Goal: Information Seeking & Learning: Learn about a topic

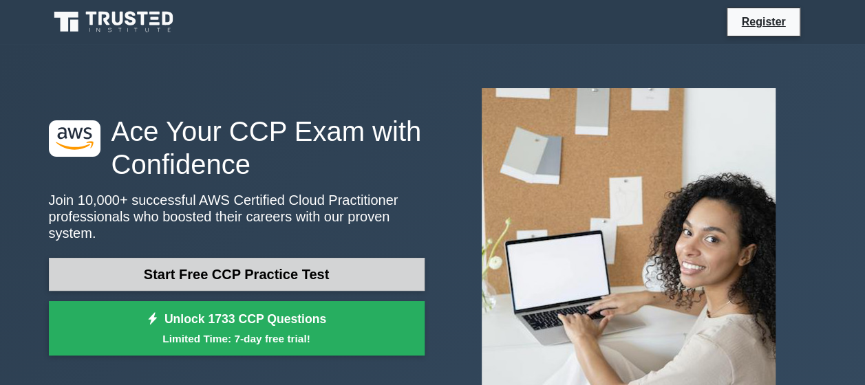
click at [330, 277] on link "Start Free CCP Practice Test" at bounding box center [237, 274] width 376 height 33
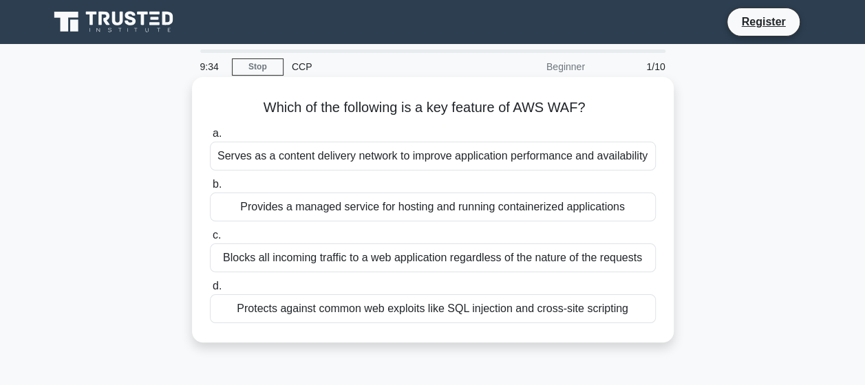
click at [493, 312] on div "Protects against common web exploits like SQL injection and cross-site scripting" at bounding box center [433, 309] width 446 height 29
click at [210, 291] on input "d. Protects against common web exploits like SQL injection and cross-site scrip…" at bounding box center [210, 286] width 0 height 9
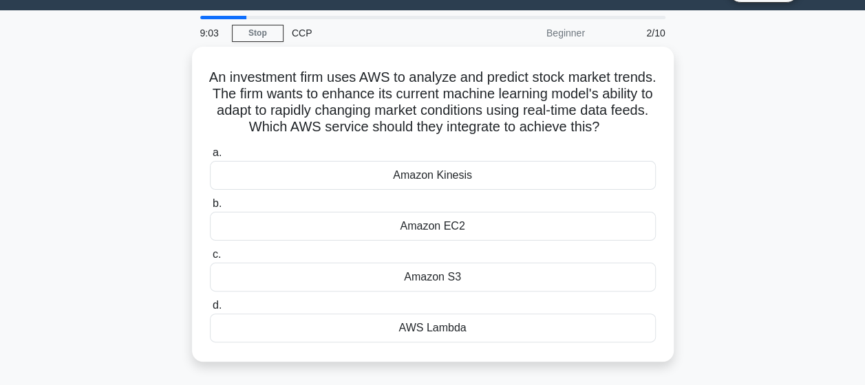
scroll to position [48, 0]
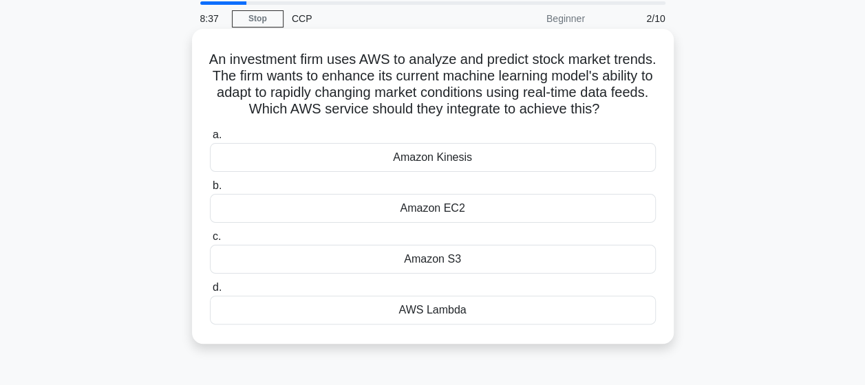
click at [451, 325] on div "AWS Lambda" at bounding box center [433, 310] width 446 height 29
click at [210, 292] on input "d. AWS Lambda" at bounding box center [210, 288] width 0 height 9
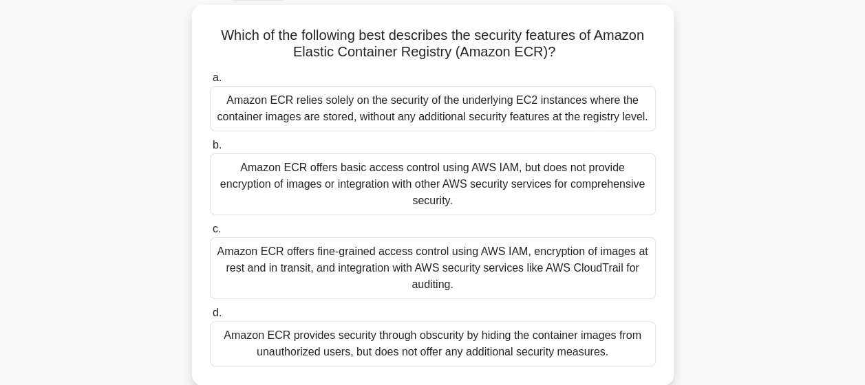
scroll to position [77, 0]
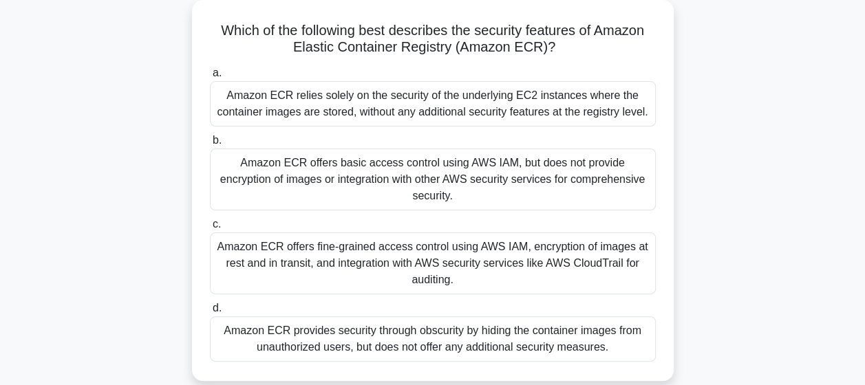
click at [442, 241] on div "Amazon ECR offers fine-grained access control using AWS IAM, encryption of imag…" at bounding box center [433, 264] width 446 height 62
click at [210, 229] on input "c. Amazon ECR offers fine-grained access control using AWS IAM, encryption of i…" at bounding box center [210, 224] width 0 height 9
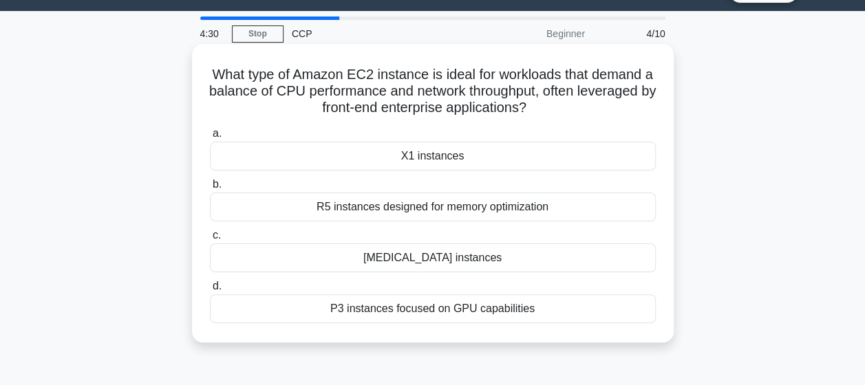
scroll to position [0, 0]
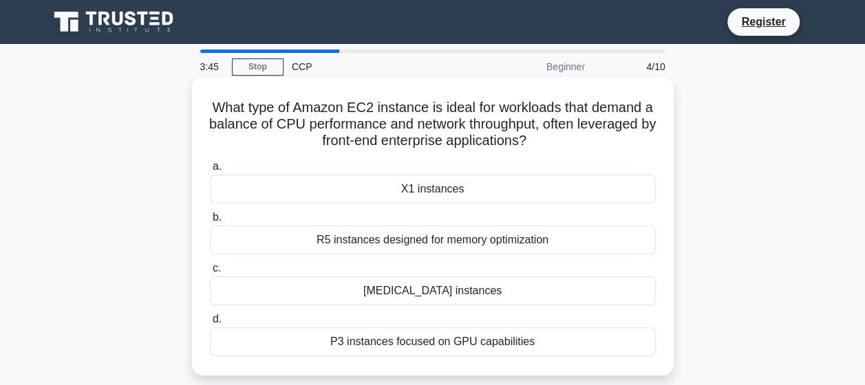
click at [437, 288] on div "T3 instances" at bounding box center [433, 291] width 446 height 29
click at [210, 273] on input "c. T3 instances" at bounding box center [210, 268] width 0 height 9
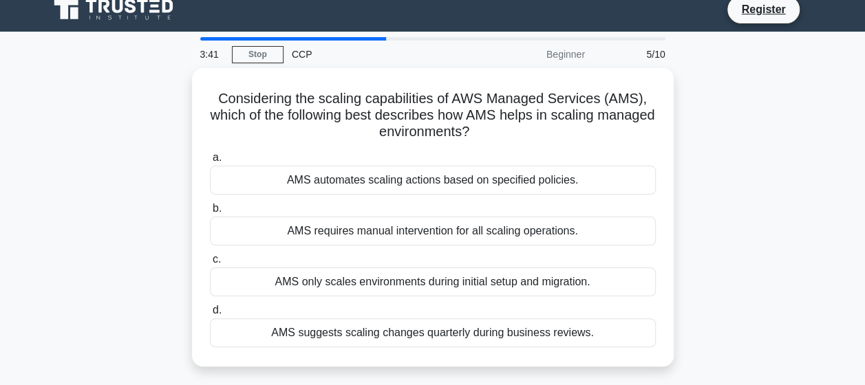
scroll to position [13, 0]
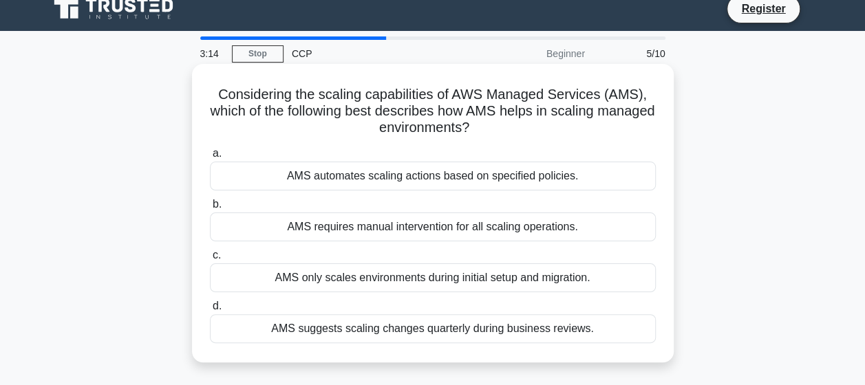
click at [573, 182] on div "AMS automates scaling actions based on specified policies." at bounding box center [433, 176] width 446 height 29
click at [210, 158] on input "a. AMS automates scaling actions based on specified policies." at bounding box center [210, 153] width 0 height 9
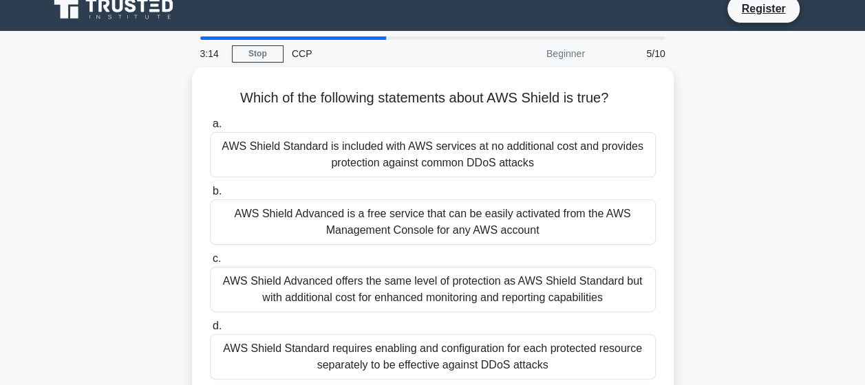
scroll to position [0, 0]
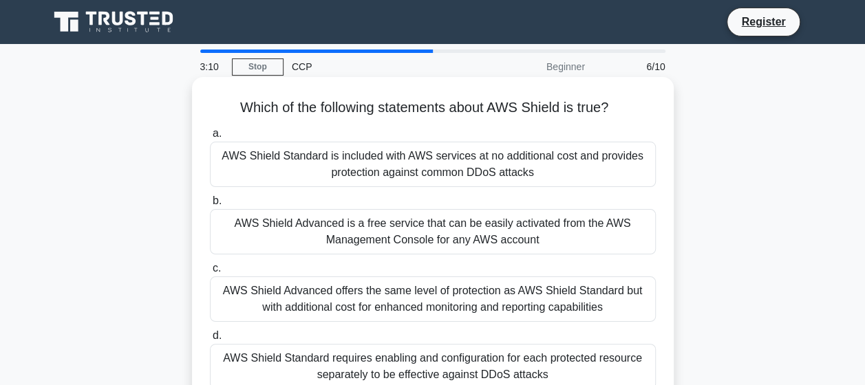
click at [464, 175] on div "AWS Shield Standard is included with AWS services at no additional cost and pro…" at bounding box center [433, 164] width 446 height 45
click at [210, 138] on input "a. AWS Shield Standard is included with AWS services at no additional cost and …" at bounding box center [210, 133] width 0 height 9
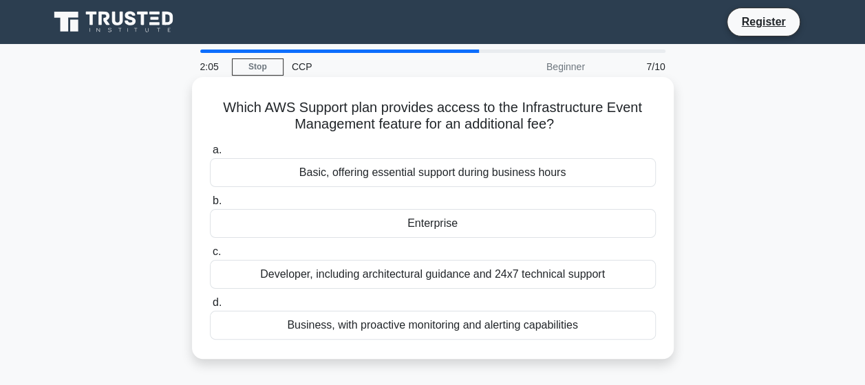
click at [505, 265] on div "Developer, including architectural guidance and 24x7 technical support" at bounding box center [433, 274] width 446 height 29
click at [210, 257] on input "c. Developer, including architectural guidance and 24x7 technical support" at bounding box center [210, 252] width 0 height 9
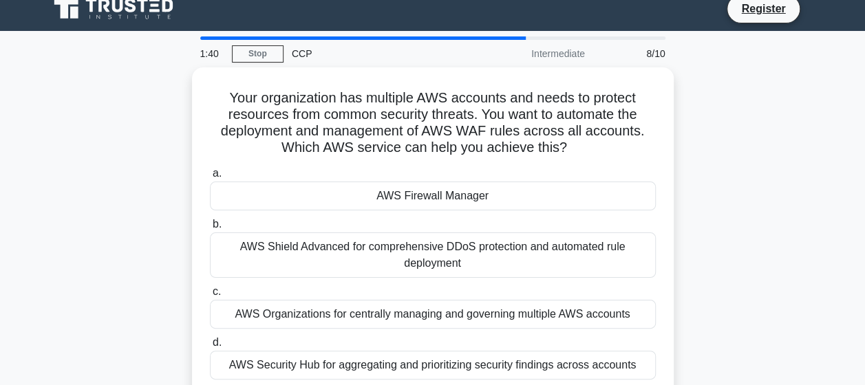
scroll to position [15, 0]
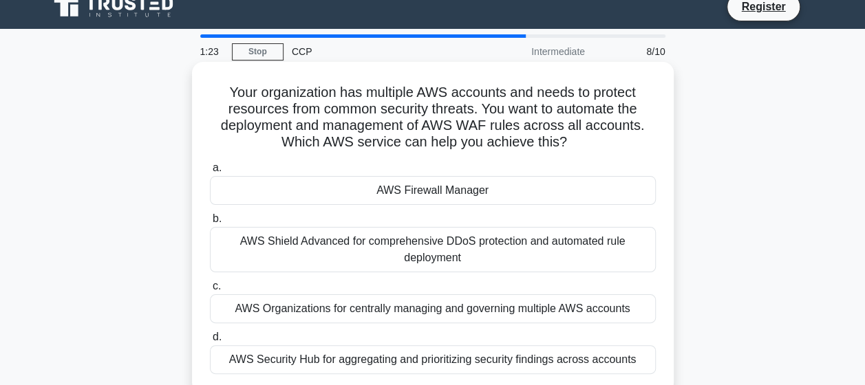
click at [434, 361] on div "AWS Security Hub for aggregating and prioritizing security findings across acco…" at bounding box center [433, 359] width 446 height 29
click at [210, 342] on input "d. AWS Security Hub for aggregating and prioritizing security findings across a…" at bounding box center [210, 337] width 0 height 9
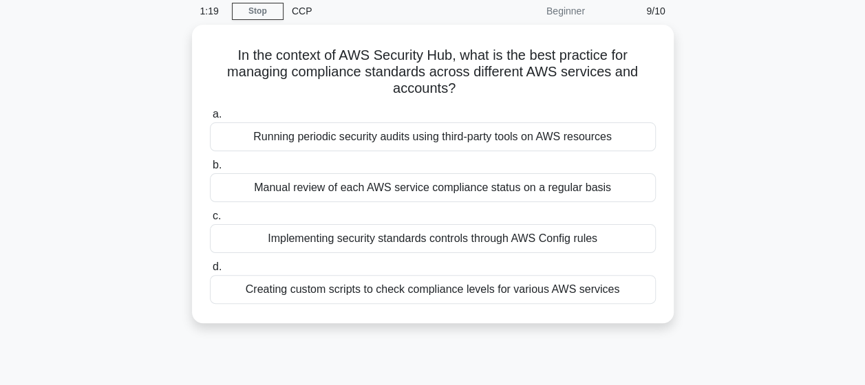
scroll to position [58, 0]
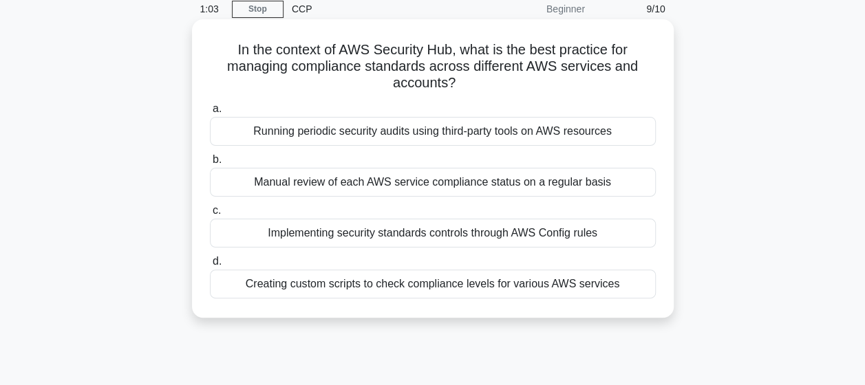
click at [550, 242] on div "Implementing security standards controls through AWS Config rules" at bounding box center [433, 233] width 446 height 29
click at [210, 215] on input "c. Implementing security standards controls through AWS Config rules" at bounding box center [210, 210] width 0 height 9
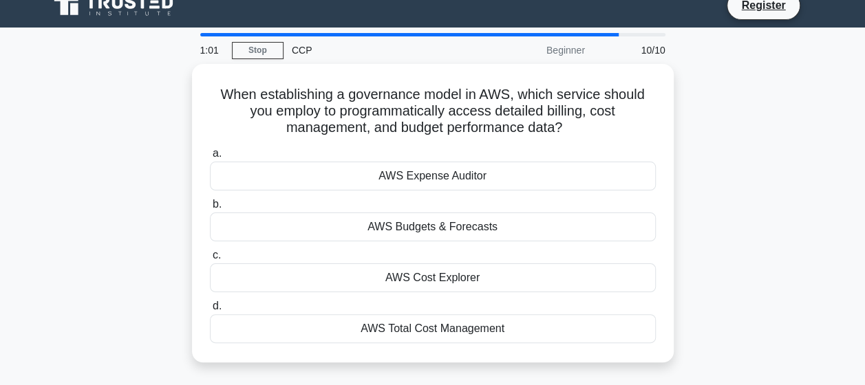
scroll to position [0, 0]
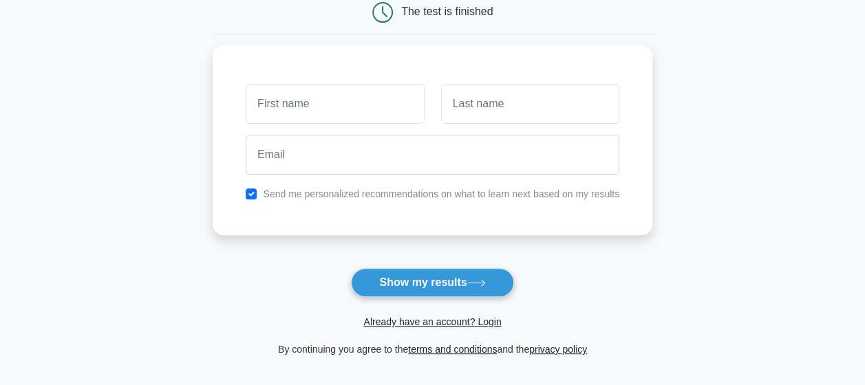
scroll to position [146, 0]
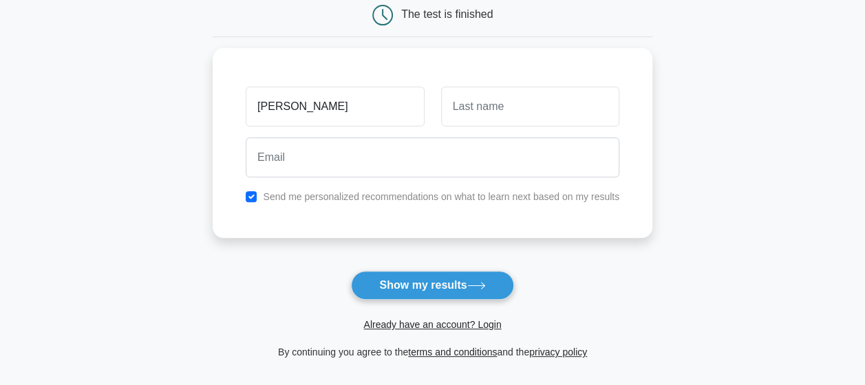
type input "Rafik"
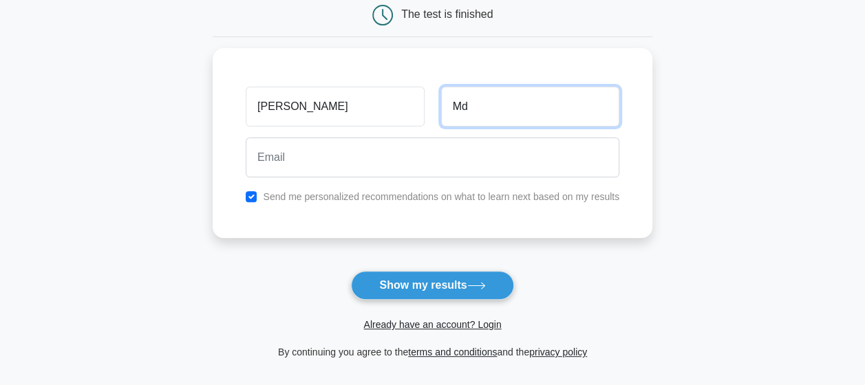
type input "Md"
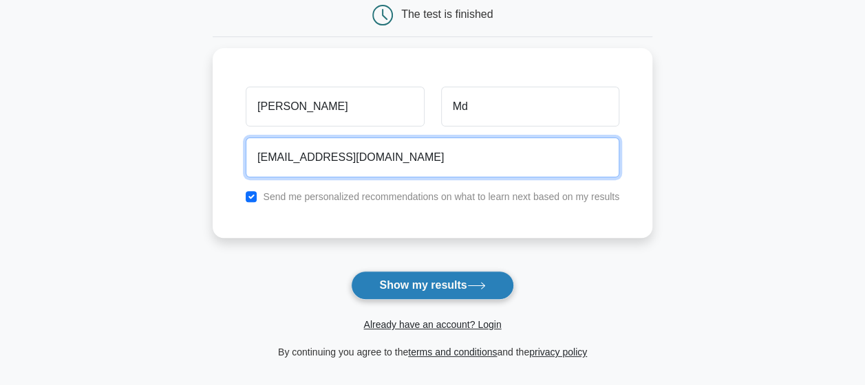
type input "mohdrafik2014@gmail.com"
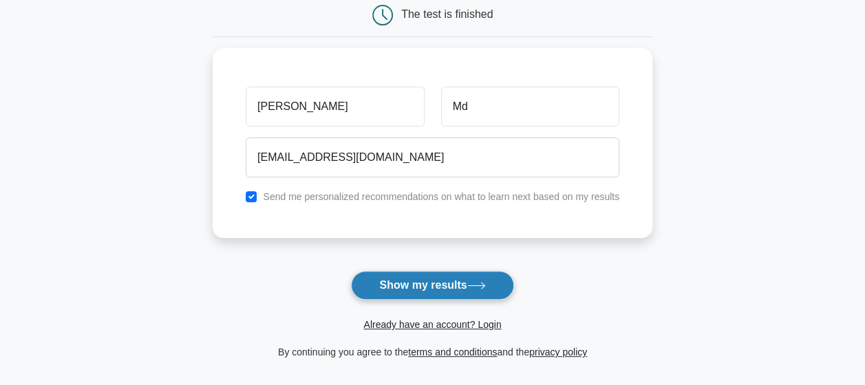
click at [430, 286] on button "Show my results" at bounding box center [432, 285] width 162 height 29
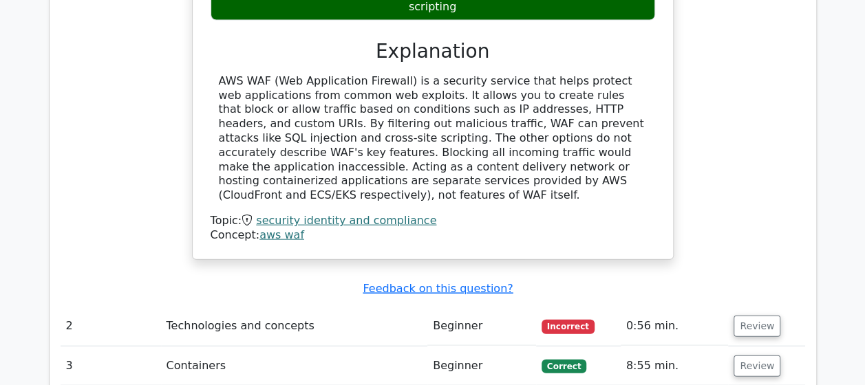
scroll to position [1405, 0]
click at [753, 316] on button "Review" at bounding box center [757, 326] width 47 height 21
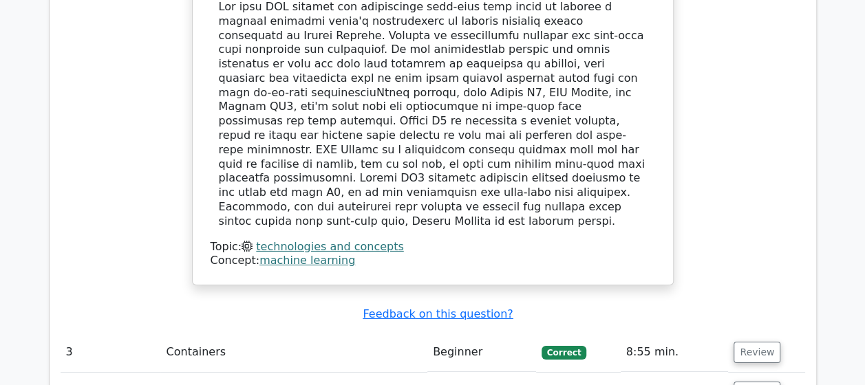
scroll to position [2194, 0]
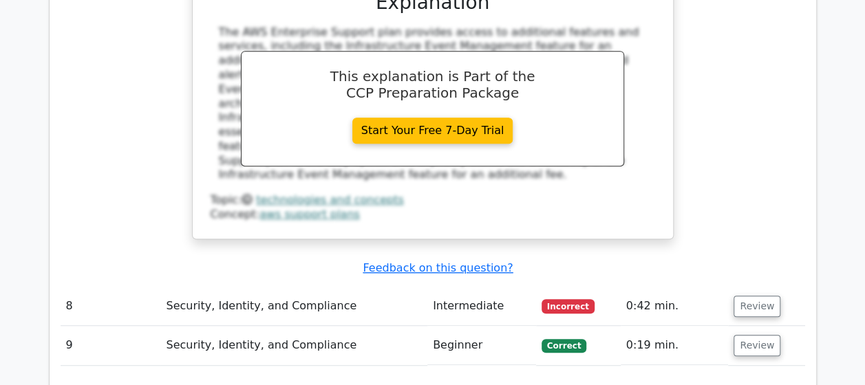
scroll to position [2916, 0]
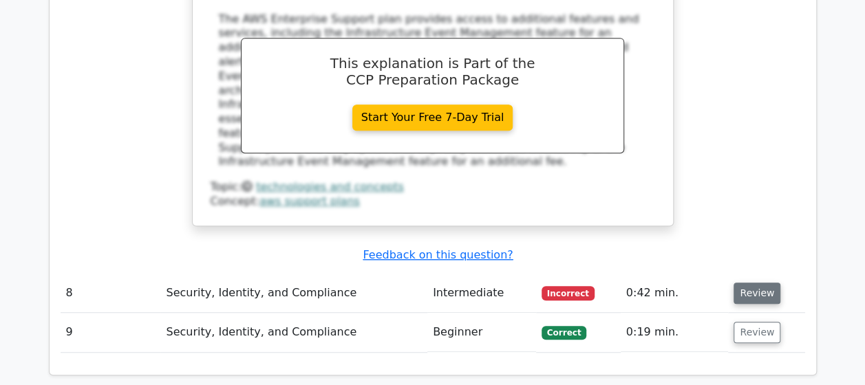
click at [746, 283] on button "Review" at bounding box center [757, 293] width 47 height 21
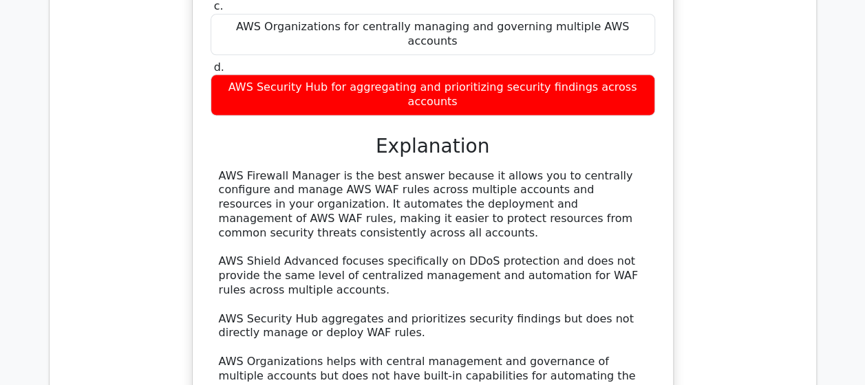
scroll to position [3460, 0]
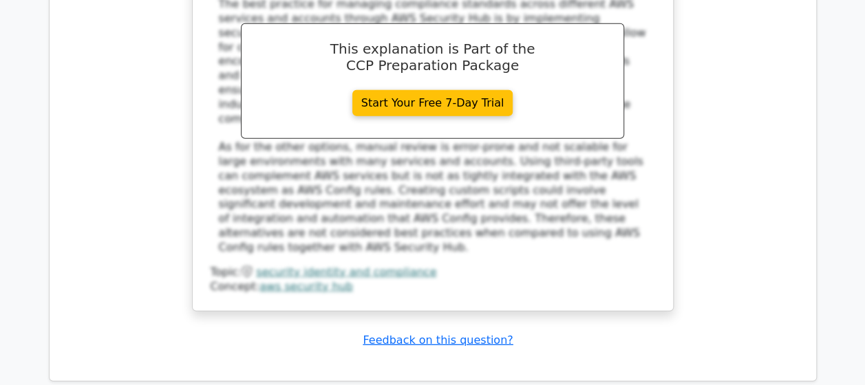
scroll to position [4517, 0]
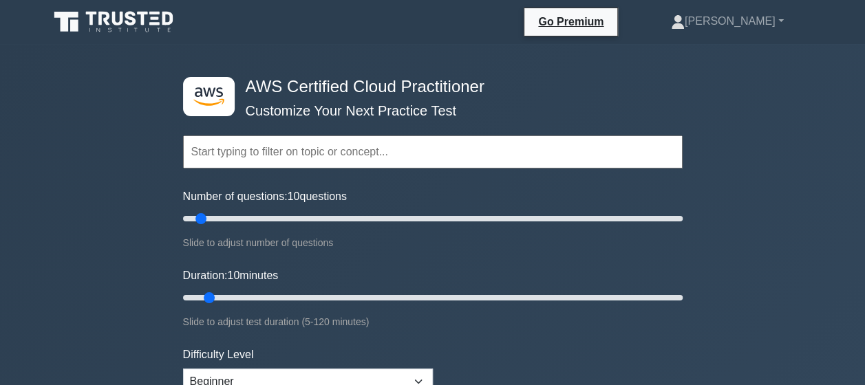
click at [334, 158] on input "text" at bounding box center [433, 152] width 500 height 33
type input "A"
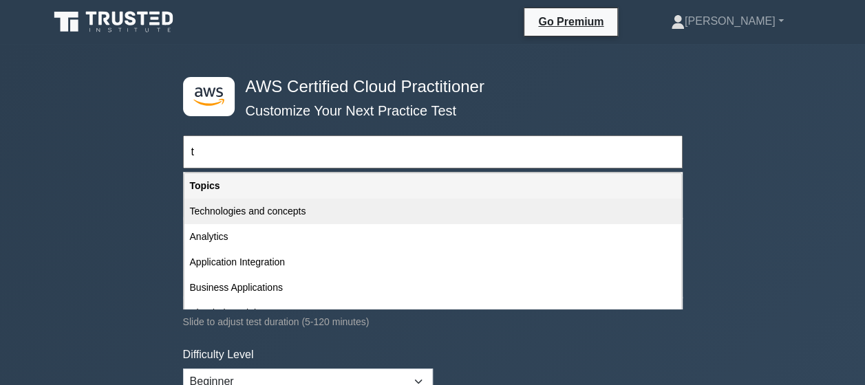
click at [271, 212] on div "Technologies and concepts" at bounding box center [432, 211] width 497 height 25
type input "Technologies and concepts"
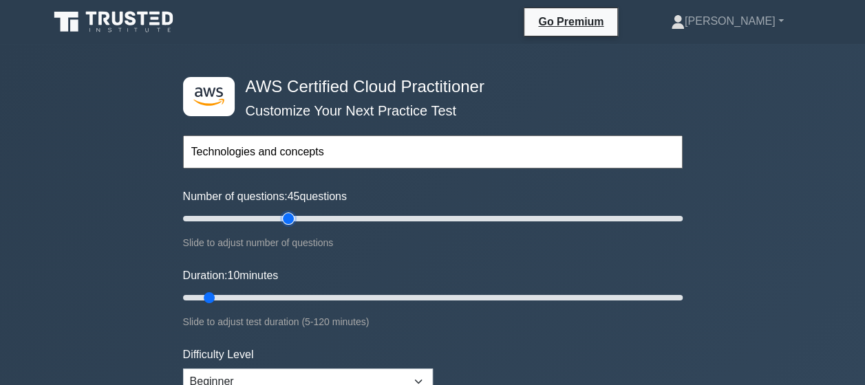
type input "45"
click at [294, 220] on input "Number of questions: 45 questions" at bounding box center [433, 219] width 500 height 17
drag, startPoint x: 286, startPoint y: 215, endPoint x: 304, endPoint y: 223, distance: 19.4
click at [304, 223] on input "Number of questions: 50 questions" at bounding box center [433, 219] width 500 height 17
click at [218, 219] on input "Number of questions: 15 questions" at bounding box center [433, 219] width 500 height 17
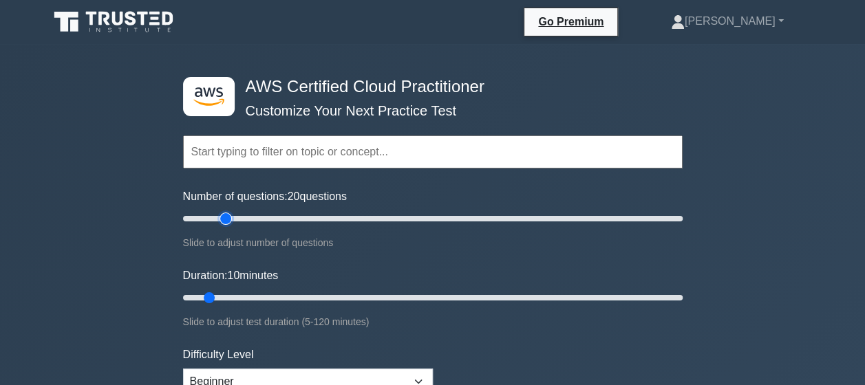
type input "20"
click at [222, 220] on input "Number of questions: 20 questions" at bounding box center [433, 219] width 500 height 17
click at [241, 159] on input "text" at bounding box center [433, 152] width 500 height 33
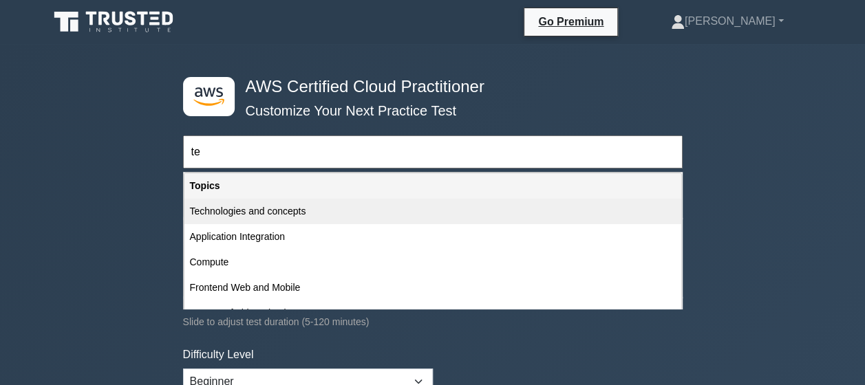
click at [262, 211] on div "Technologies and concepts" at bounding box center [432, 211] width 497 height 25
type input "Technologies and concepts"
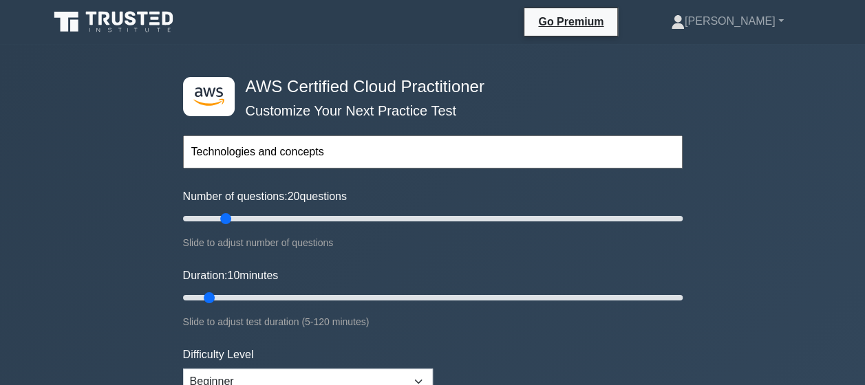
click at [319, 329] on form "Technologies and concepts Topics Technologies and concepts Analytics Applicatio…" at bounding box center [433, 306] width 500 height 425
click at [216, 297] on input "Duration: 10 minutes" at bounding box center [433, 298] width 500 height 17
drag, startPoint x: 216, startPoint y: 297, endPoint x: 204, endPoint y: 299, distance: 12.6
click at [204, 299] on input "Duration: 10 minutes" at bounding box center [433, 298] width 500 height 17
drag, startPoint x: 204, startPoint y: 299, endPoint x: 215, endPoint y: 297, distance: 11.2
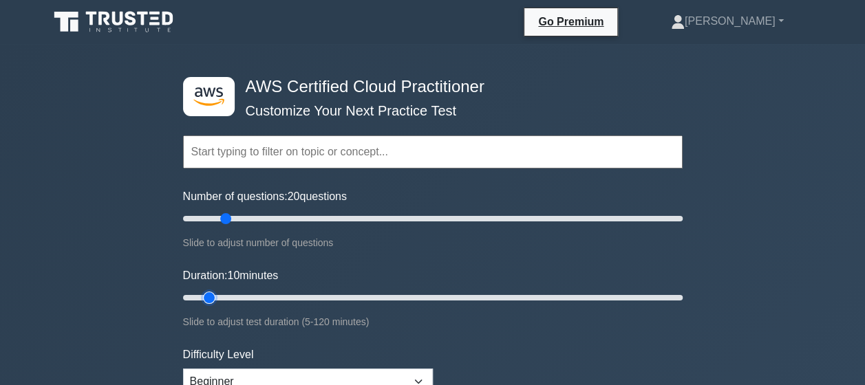
click at [215, 297] on input "Duration: 10 minutes" at bounding box center [433, 298] width 500 height 17
drag, startPoint x: 208, startPoint y: 299, endPoint x: 222, endPoint y: 297, distance: 13.9
type input "15"
click at [222, 297] on input "Duration: 15 minutes" at bounding box center [433, 298] width 500 height 17
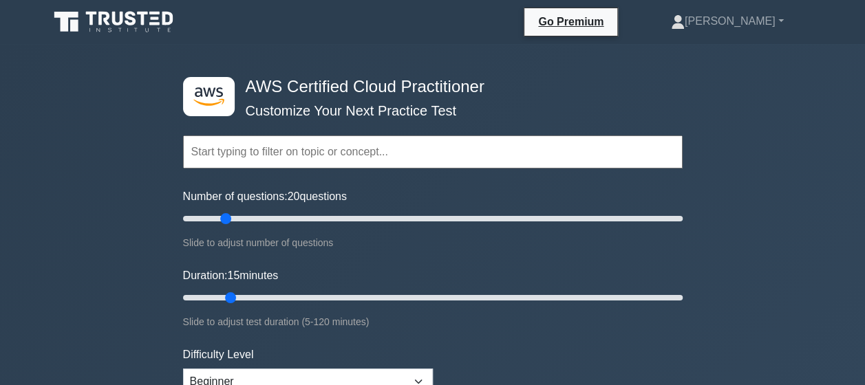
click at [301, 308] on div "Duration: 15 minutes Slide to adjust test duration (5-120 minutes)" at bounding box center [433, 299] width 500 height 63
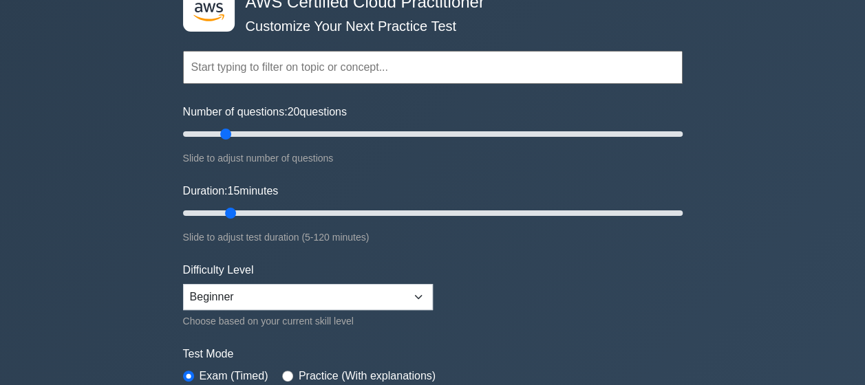
scroll to position [87, 0]
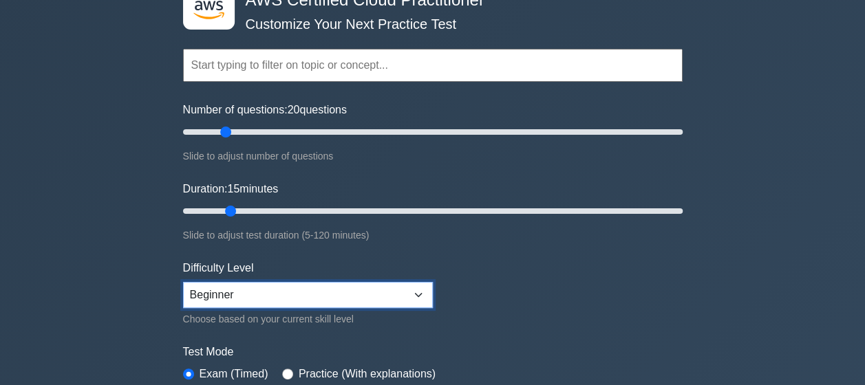
click at [378, 295] on select "Beginner Intermediate Expert" at bounding box center [308, 295] width 250 height 26
click at [484, 307] on form "Topics Technologies and concepts Analytics Application Integration Business App…" at bounding box center [433, 219] width 500 height 425
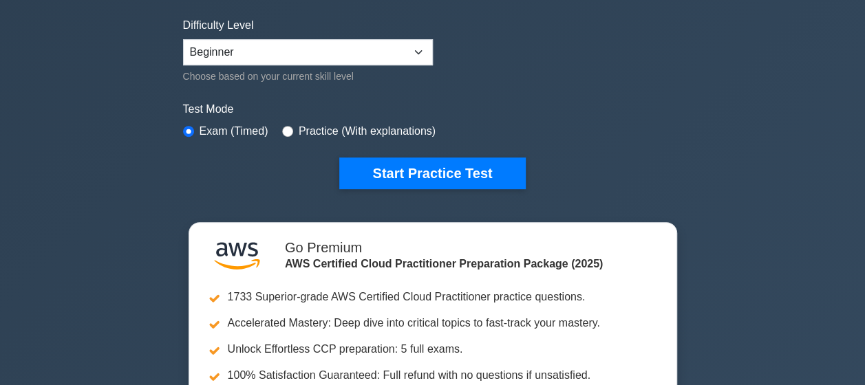
scroll to position [328, 0]
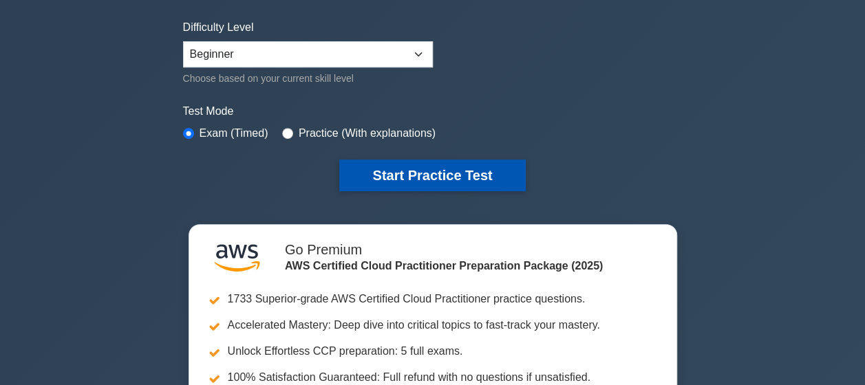
click at [454, 176] on button "Start Practice Test" at bounding box center [432, 176] width 186 height 32
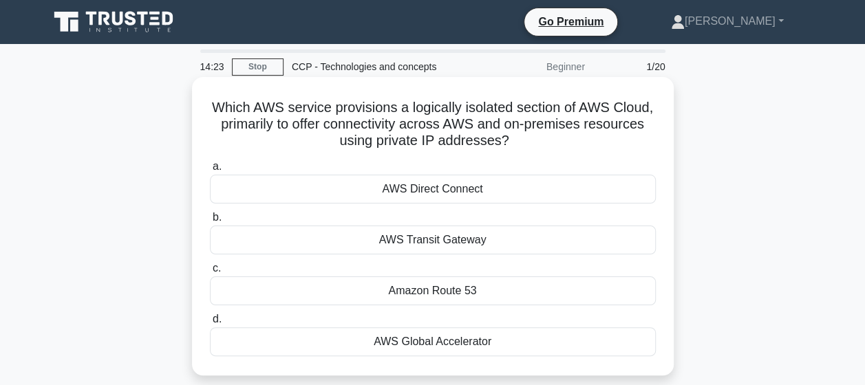
click at [453, 291] on div "Amazon Route 53" at bounding box center [433, 291] width 446 height 29
click at [210, 273] on input "c. Amazon Route 53" at bounding box center [210, 268] width 0 height 9
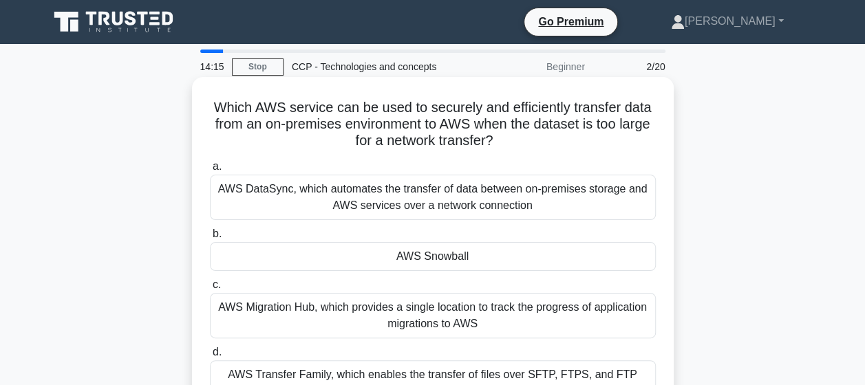
click at [456, 264] on div "AWS Snowball" at bounding box center [433, 256] width 446 height 29
click at [210, 239] on input "b. AWS Snowball" at bounding box center [210, 234] width 0 height 9
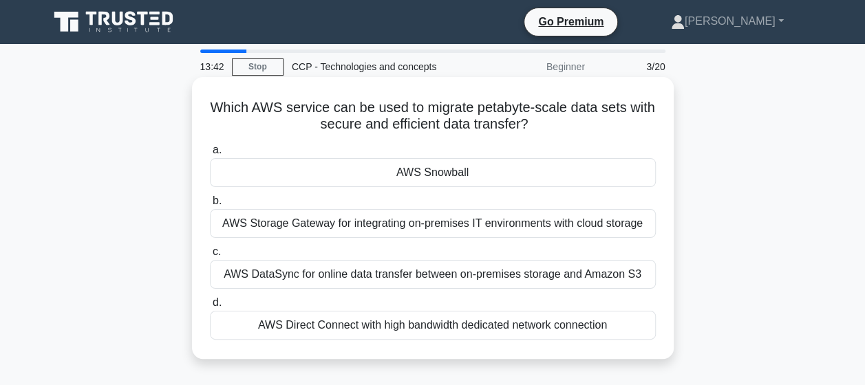
click at [402, 330] on div "AWS Direct Connect with high bandwidth dedicated network connection" at bounding box center [433, 325] width 446 height 29
click at [210, 308] on input "d. AWS Direct Connect with high bandwidth dedicated network connection" at bounding box center [210, 303] width 0 height 9
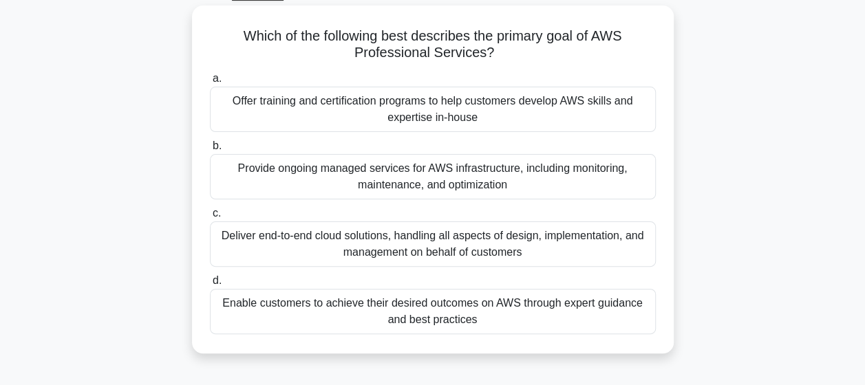
scroll to position [77, 0]
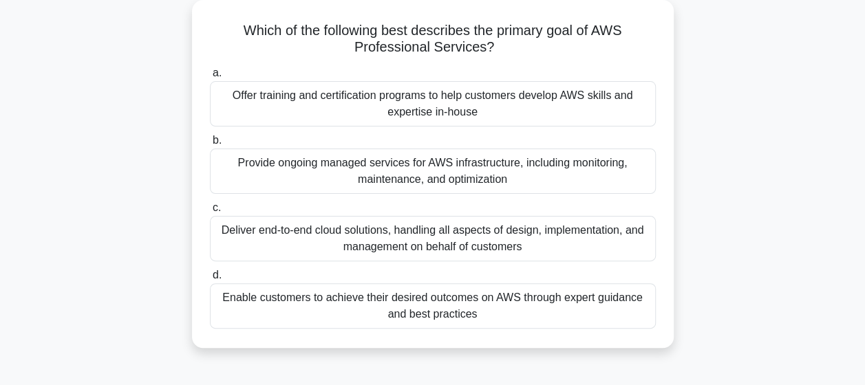
click at [498, 299] on div "Enable customers to achieve their desired outcomes on AWS through expert guidan…" at bounding box center [433, 306] width 446 height 45
click at [210, 280] on input "d. Enable customers to achieve their desired outcomes on AWS through expert gui…" at bounding box center [210, 275] width 0 height 9
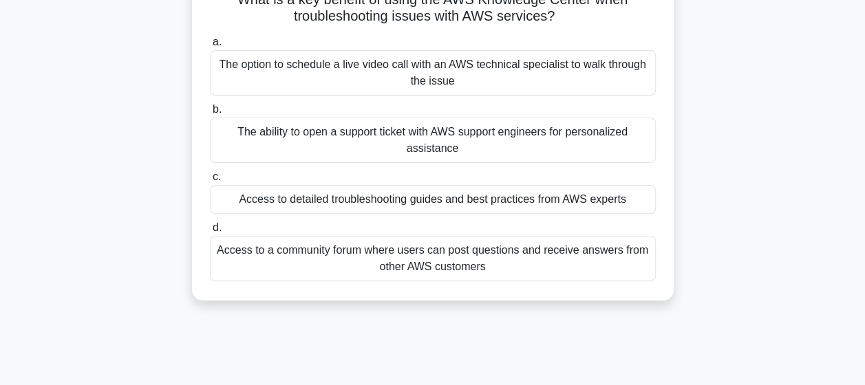
scroll to position [111, 0]
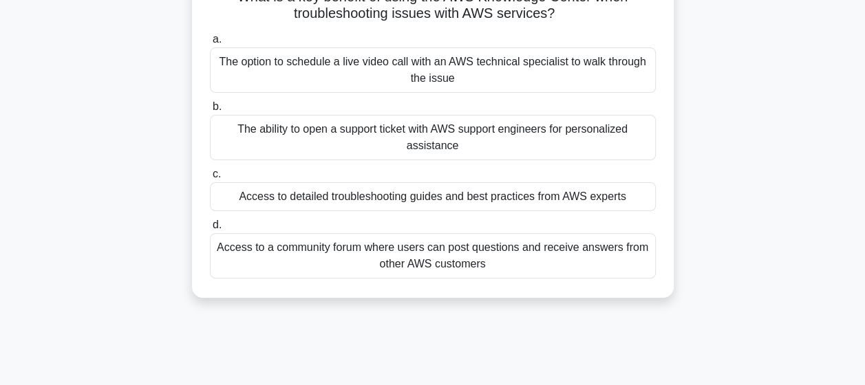
click at [449, 69] on div "The option to schedule a live video call with an AWS technical specialist to wa…" at bounding box center [433, 69] width 446 height 45
click at [210, 44] on input "a. The option to schedule a live video call with an AWS technical specialist to…" at bounding box center [210, 39] width 0 height 9
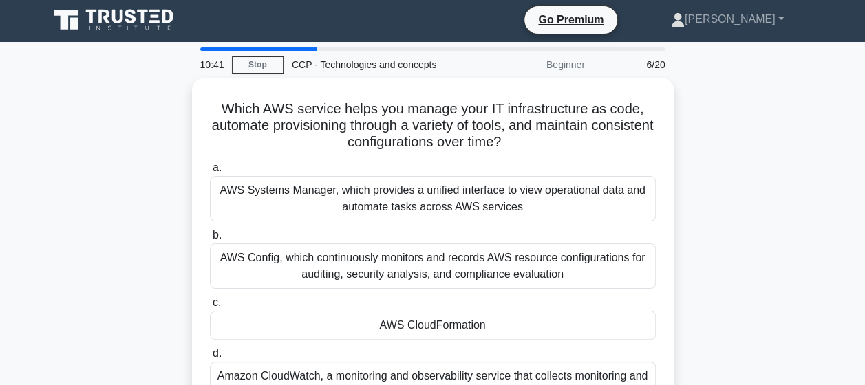
scroll to position [0, 0]
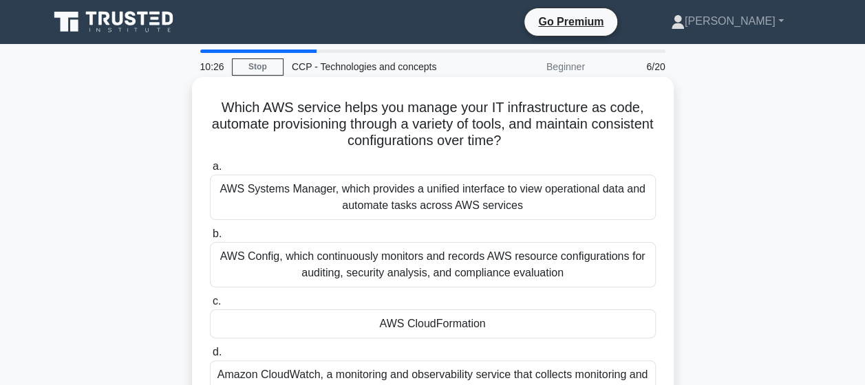
click at [472, 328] on div "AWS CloudFormation" at bounding box center [433, 324] width 446 height 29
click at [210, 306] on input "c. AWS CloudFormation" at bounding box center [210, 301] width 0 height 9
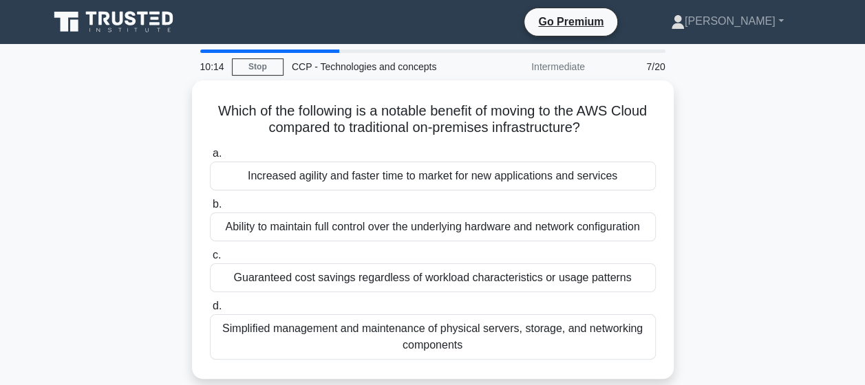
click at [718, 259] on div "Which of the following is a notable benefit of moving to the AWS Cloud compared…" at bounding box center [433, 238] width 784 height 315
click at [739, 215] on div "Which of the following is a notable benefit of moving to the AWS Cloud compared…" at bounding box center [433, 238] width 784 height 315
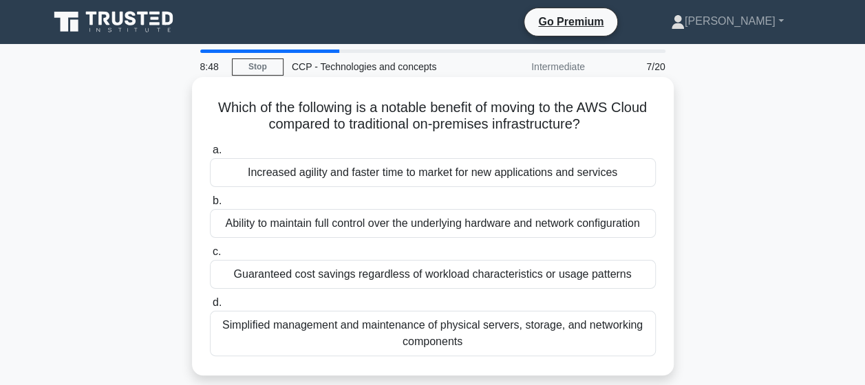
click at [444, 330] on div "Simplified management and maintenance of physical servers, storage, and network…" at bounding box center [433, 333] width 446 height 45
click at [210, 308] on input "d. Simplified management and maintenance of physical servers, storage, and netw…" at bounding box center [210, 303] width 0 height 9
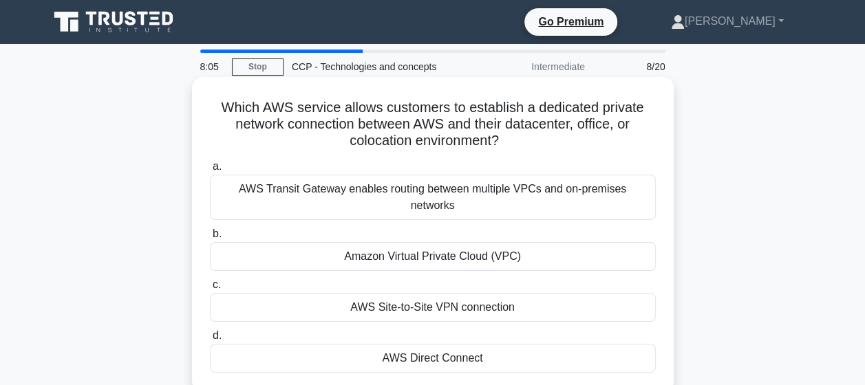
click at [480, 243] on div "Amazon Virtual Private Cloud (VPC)" at bounding box center [433, 256] width 446 height 29
click at [210, 239] on input "b. Amazon Virtual Private Cloud (VPC)" at bounding box center [210, 234] width 0 height 9
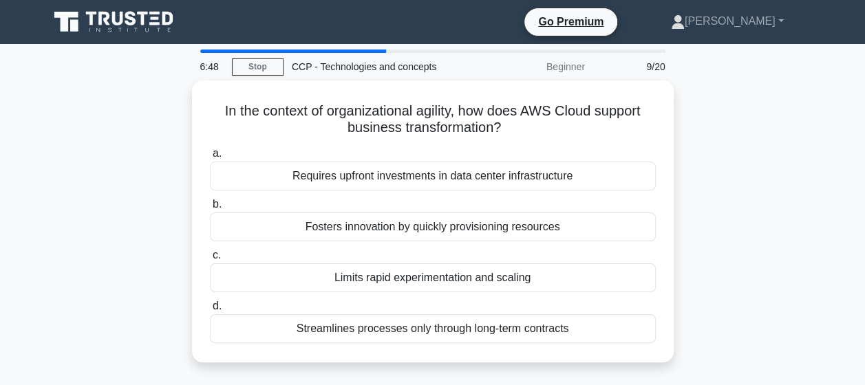
drag, startPoint x: 325, startPoint y: 131, endPoint x: 694, endPoint y: 189, distance: 373.3
click at [694, 189] on div "In the context of organizational agility, how does AWS Cloud support business t…" at bounding box center [433, 230] width 784 height 299
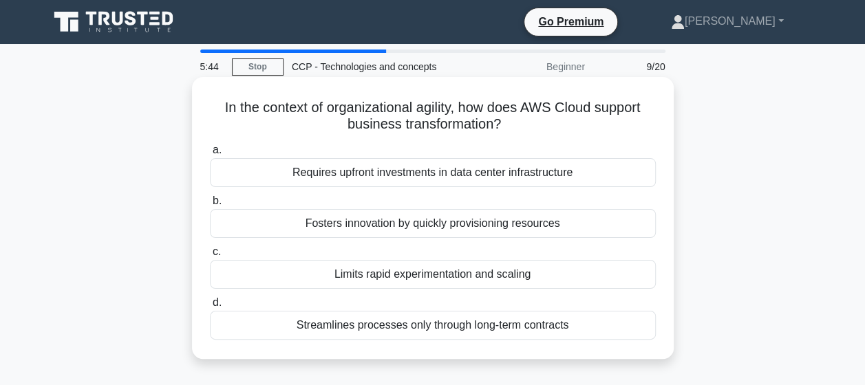
click at [468, 226] on div "Fosters innovation by quickly provisioning resources" at bounding box center [433, 223] width 446 height 29
click at [210, 206] on input "b. Fosters innovation by quickly provisioning resources" at bounding box center [210, 201] width 0 height 9
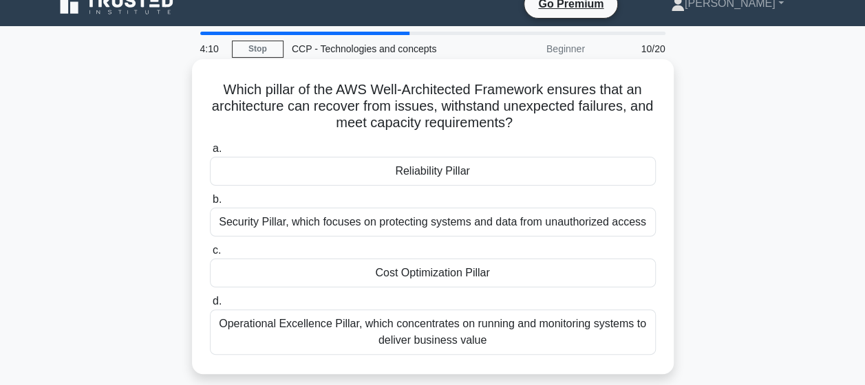
scroll to position [18, 0]
click at [454, 178] on div "Reliability Pillar" at bounding box center [433, 171] width 446 height 29
click at [210, 153] on input "a. Reliability Pillar" at bounding box center [210, 149] width 0 height 9
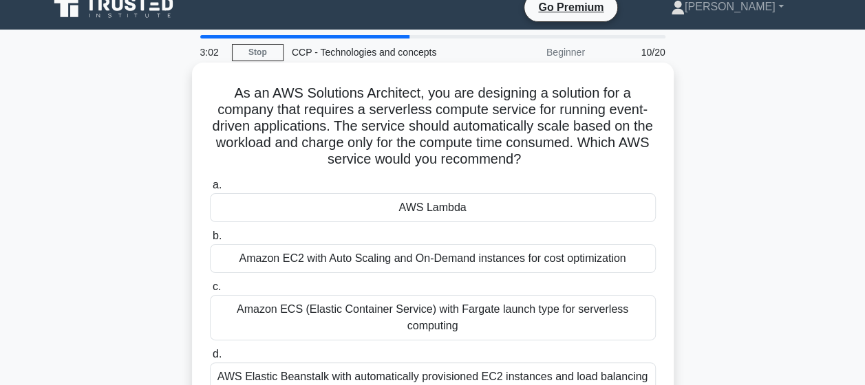
scroll to position [0, 0]
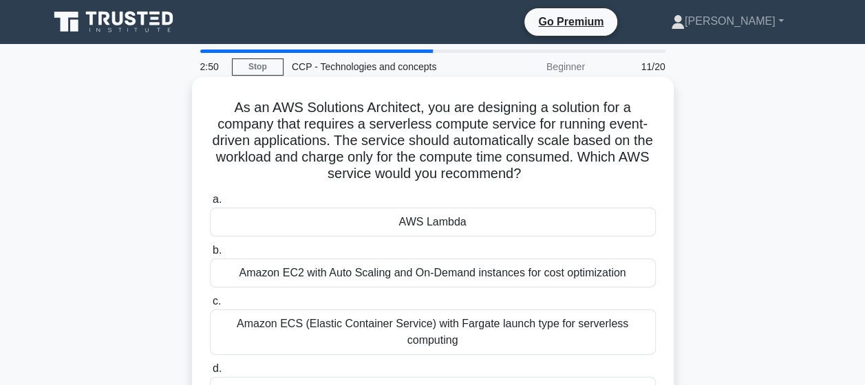
click at [447, 223] on div "AWS Lambda" at bounding box center [433, 222] width 446 height 29
click at [210, 204] on input "a. AWS Lambda" at bounding box center [210, 199] width 0 height 9
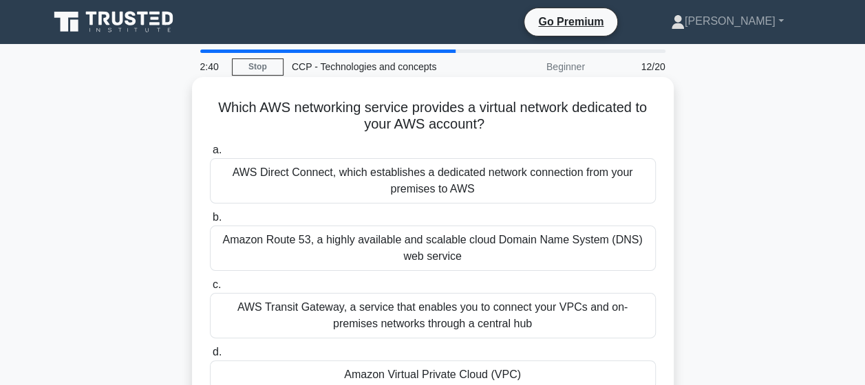
click at [464, 376] on div "Amazon Virtual Private Cloud (VPC)" at bounding box center [433, 375] width 446 height 29
click at [210, 357] on input "d. Amazon Virtual Private Cloud (VPC)" at bounding box center [210, 352] width 0 height 9
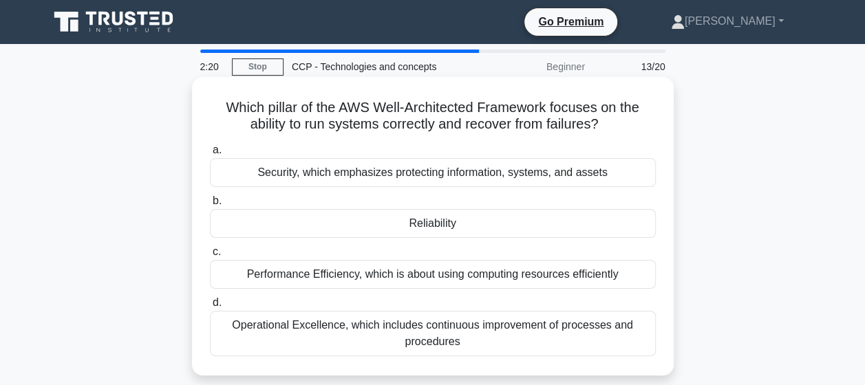
click at [465, 332] on div "Operational Excellence, which includes continuous improvement of processes and …" at bounding box center [433, 333] width 446 height 45
click at [210, 308] on input "d. Operational Excellence, which includes continuous improvement of processes a…" at bounding box center [210, 303] width 0 height 9
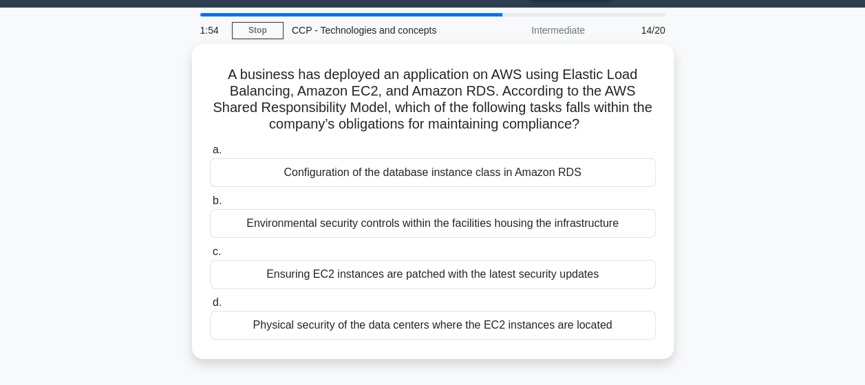
scroll to position [37, 0]
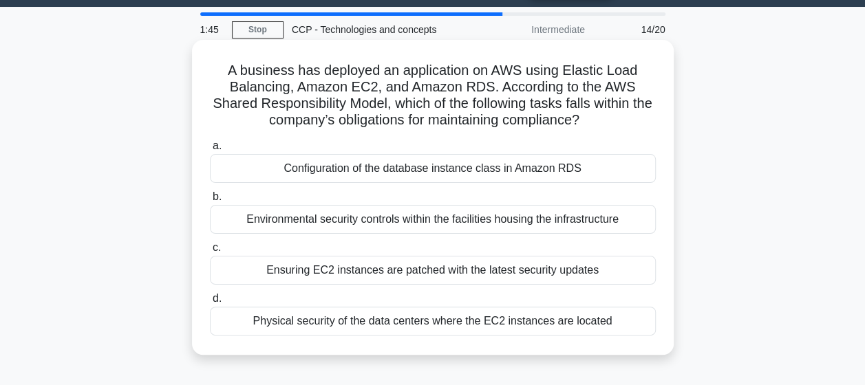
click at [472, 220] on div "Environmental security controls within the facilities housing the infrastructure" at bounding box center [433, 219] width 446 height 29
click at [210, 202] on input "b. Environmental security controls within the facilities housing the infrastruc…" at bounding box center [210, 197] width 0 height 9
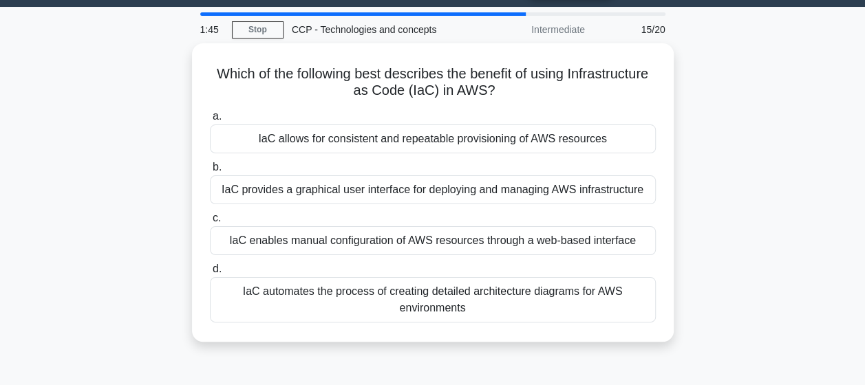
scroll to position [0, 0]
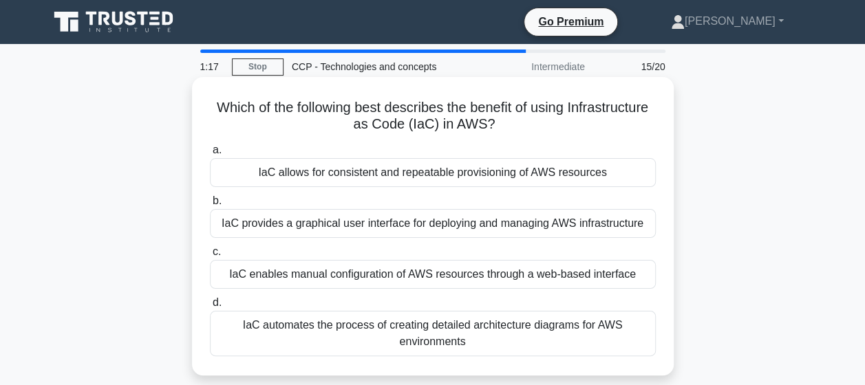
click at [440, 217] on div "IaC provides a graphical user interface for deploying and managing AWS infrastr…" at bounding box center [433, 223] width 446 height 29
click at [210, 206] on input "b. IaC provides a graphical user interface for deploying and managing AWS infra…" at bounding box center [210, 201] width 0 height 9
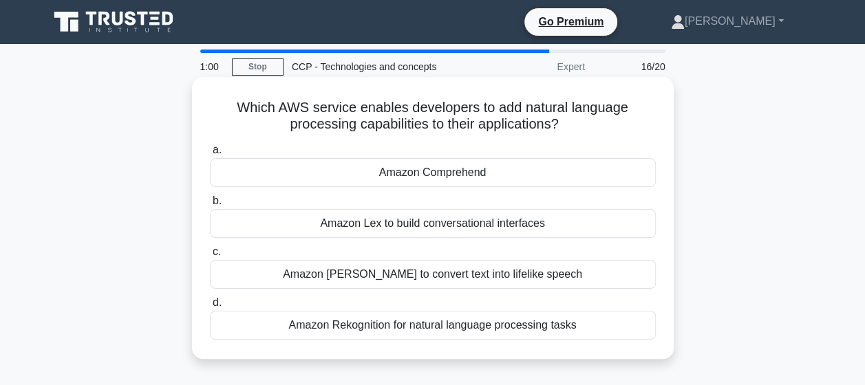
click at [464, 330] on div "Amazon Rekognition for natural language processing tasks" at bounding box center [433, 325] width 446 height 29
click at [210, 308] on input "d. Amazon Rekognition for natural language processing tasks" at bounding box center [210, 303] width 0 height 9
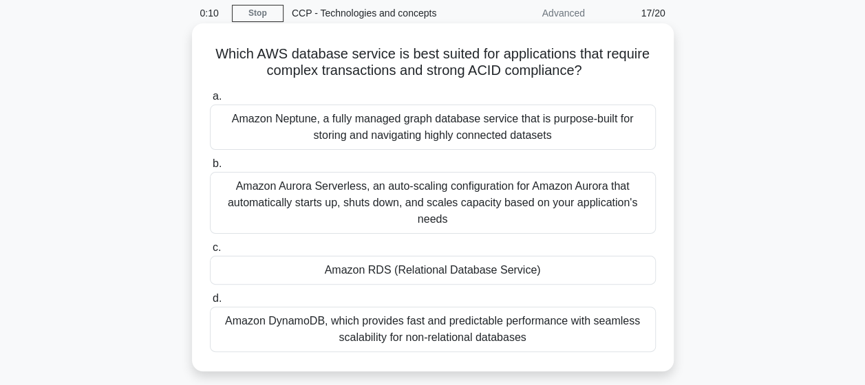
scroll to position [54, 0]
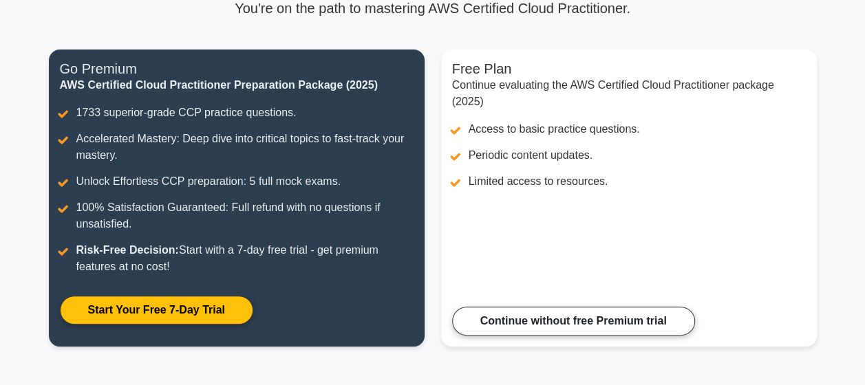
scroll to position [140, 0]
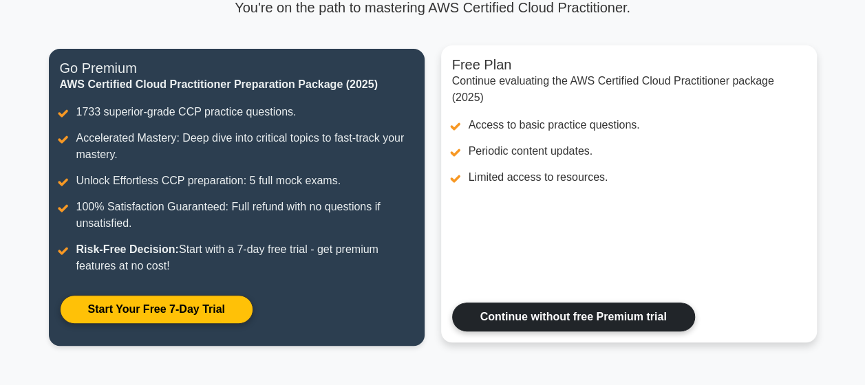
click at [610, 321] on link "Continue without free Premium trial" at bounding box center [573, 317] width 243 height 29
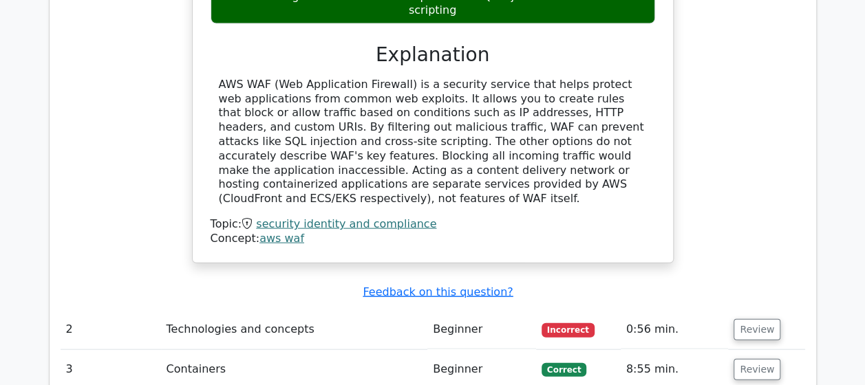
scroll to position [1462, 0]
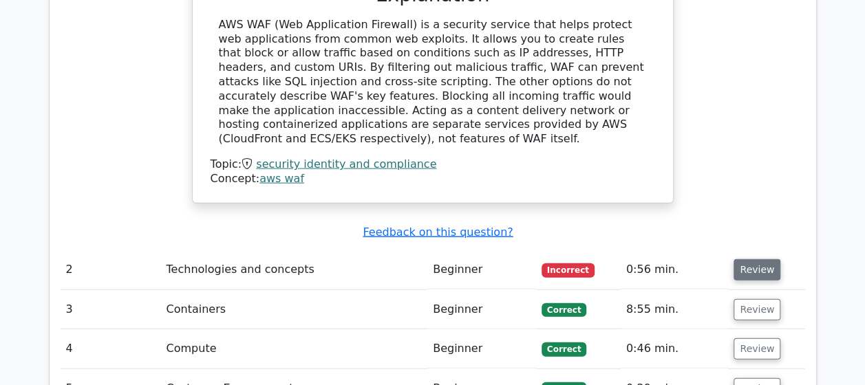
click at [750, 259] on button "Review" at bounding box center [757, 269] width 47 height 21
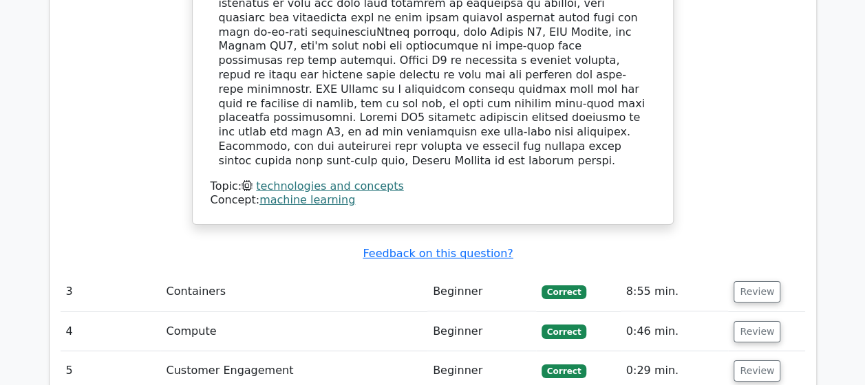
scroll to position [2168, 0]
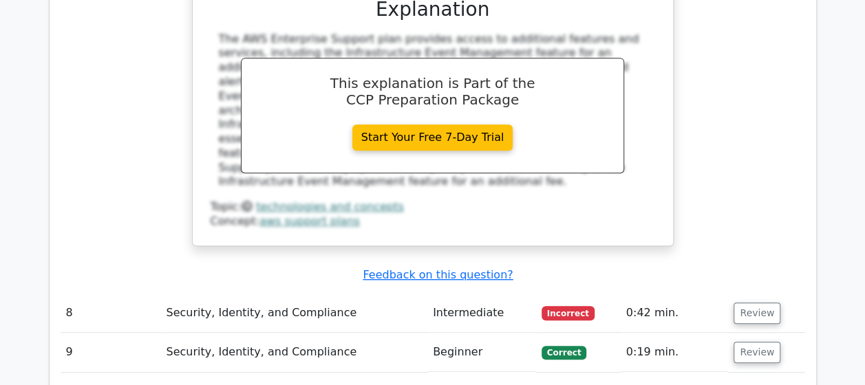
scroll to position [2894, 0]
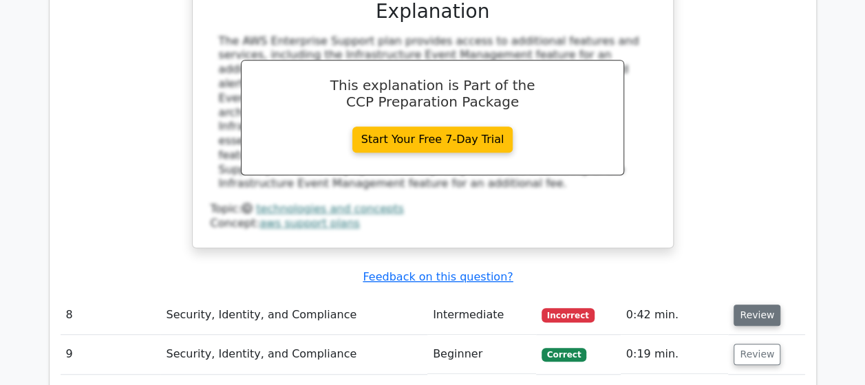
click at [756, 305] on button "Review" at bounding box center [757, 315] width 47 height 21
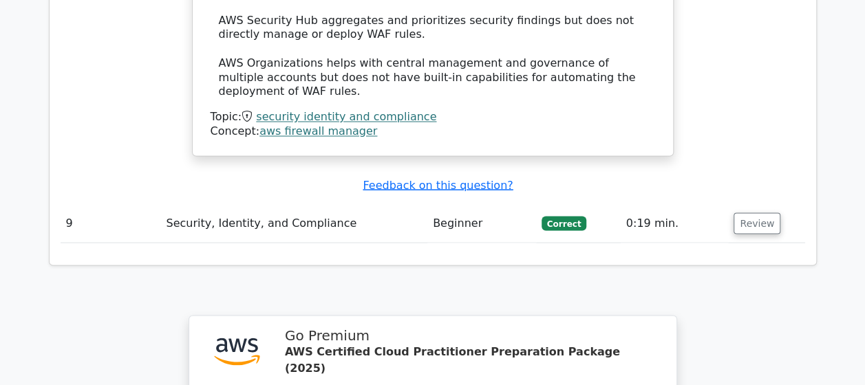
scroll to position [4022, 0]
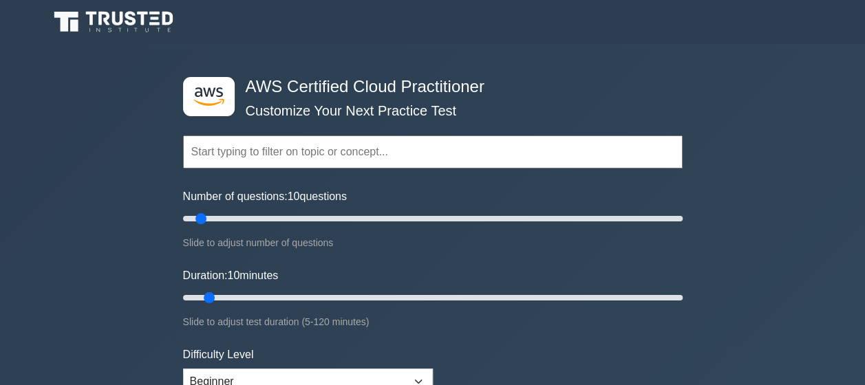
click at [345, 155] on input "text" at bounding box center [433, 152] width 500 height 33
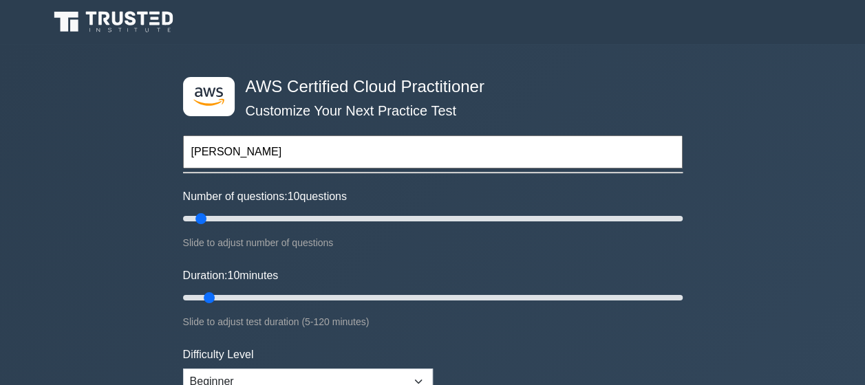
type input "[PERSON_NAME]"
type input "30"
click at [288, 298] on input "Duration: 30 minutes" at bounding box center [433, 298] width 500 height 17
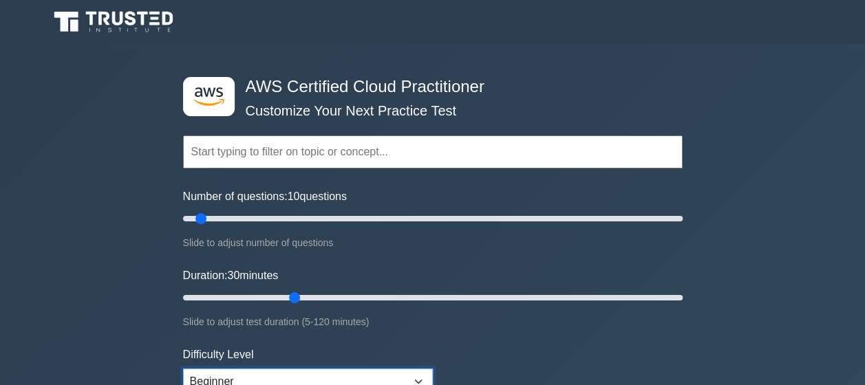
scroll to position [7, 0]
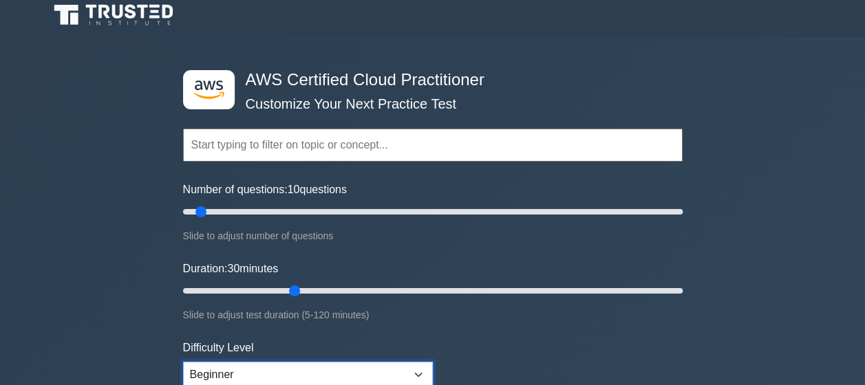
click at [278, 379] on select "Beginner Intermediate Expert" at bounding box center [308, 375] width 250 height 26
select select "intermediate"
click at [183, 362] on select "Beginner Intermediate Expert" at bounding box center [308, 375] width 250 height 26
click at [545, 341] on form "Topics Technologies and concepts Analytics Application Integration Business App…" at bounding box center [433, 299] width 500 height 425
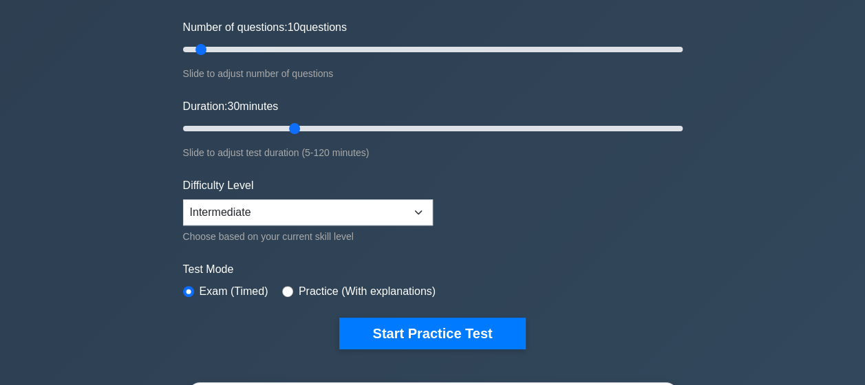
scroll to position [191, 0]
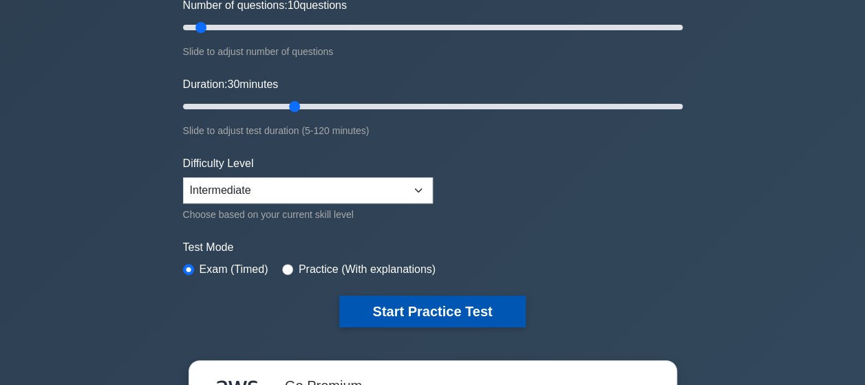
click at [495, 314] on button "Start Practice Test" at bounding box center [432, 312] width 186 height 32
